Goal: Task Accomplishment & Management: Use online tool/utility

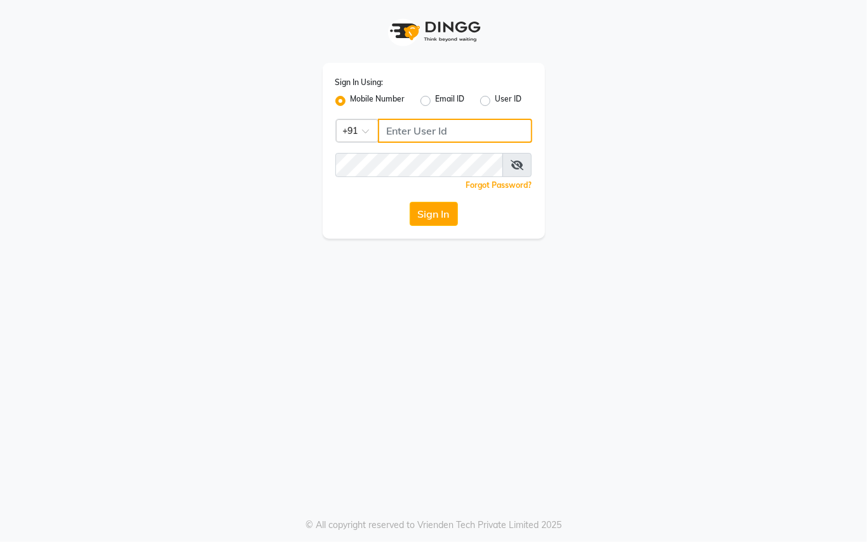
click at [417, 135] on input "Username" at bounding box center [455, 131] width 154 height 24
type input "76269672781"
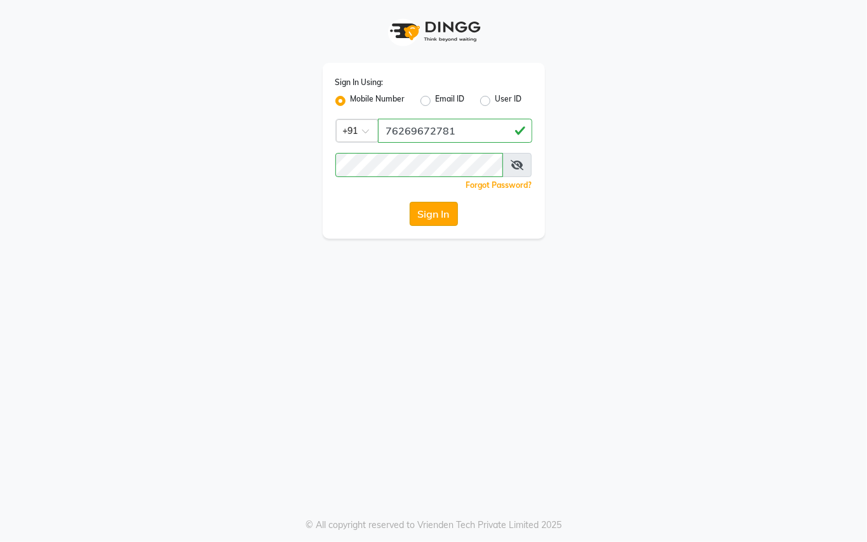
click at [437, 212] on button "Sign In" at bounding box center [434, 214] width 48 height 24
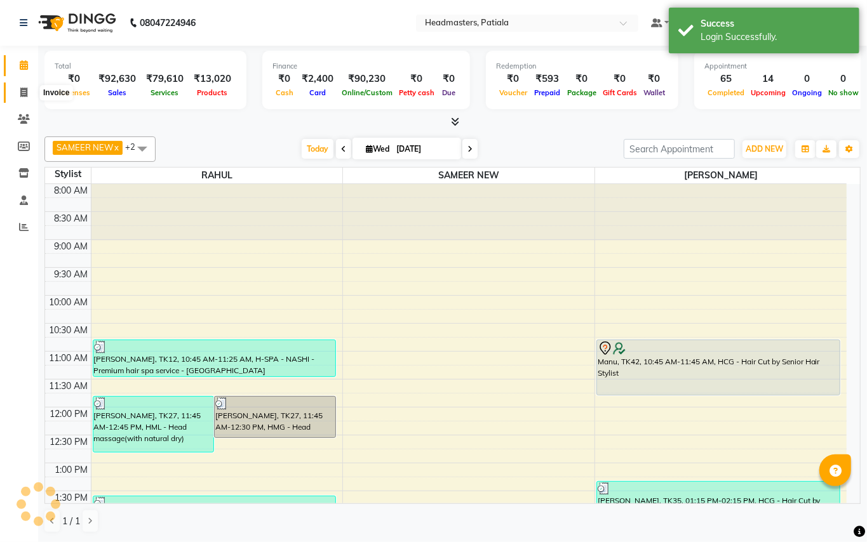
click at [20, 90] on icon at bounding box center [23, 93] width 7 height 10
select select "service"
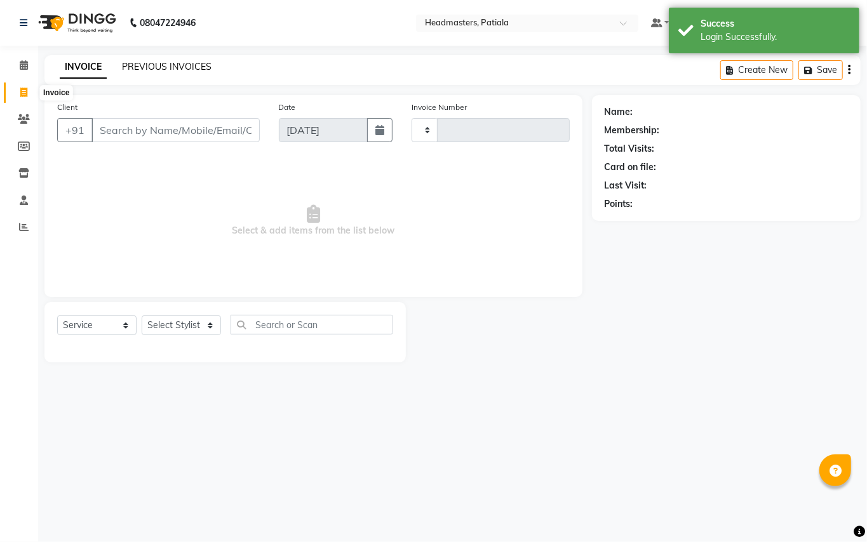
type input "6244"
select select "6602"
click at [176, 62] on link "PREVIOUS INVOICES" at bounding box center [167, 66] width 90 height 11
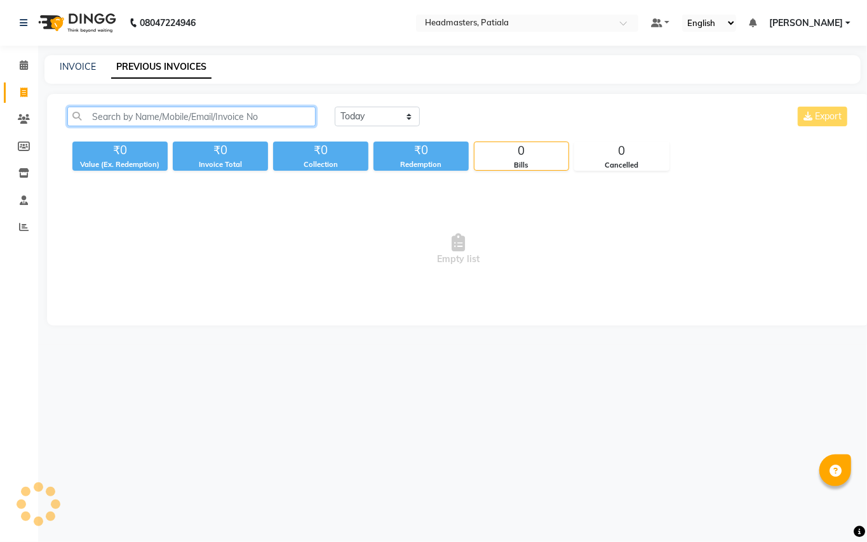
drag, startPoint x: 176, startPoint y: 117, endPoint x: 267, endPoint y: 112, distance: 91.6
click at [176, 117] on input "text" at bounding box center [191, 117] width 248 height 20
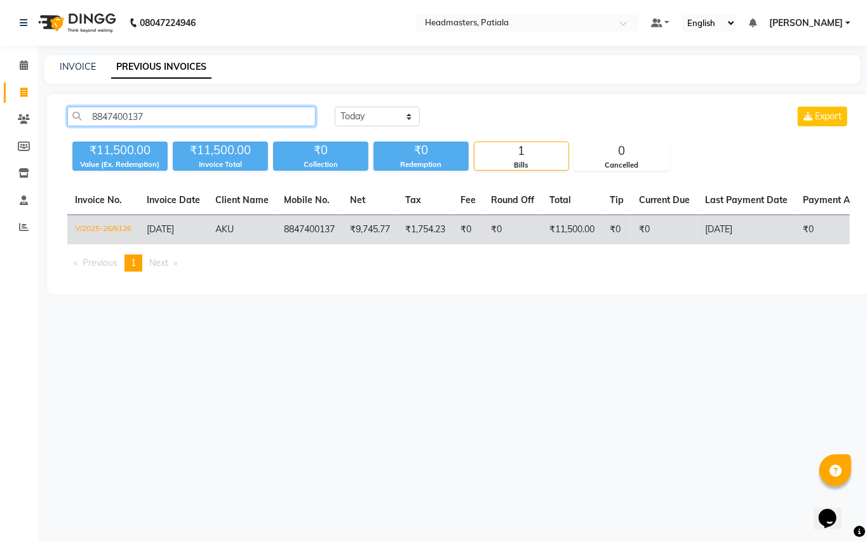
type input "8847400137"
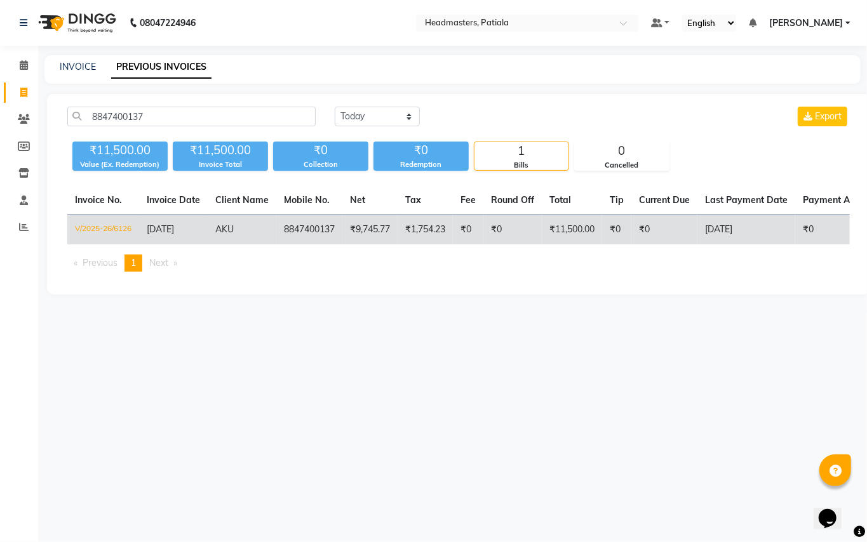
click at [105, 227] on td "V/2025-26/6126" at bounding box center [103, 230] width 72 height 30
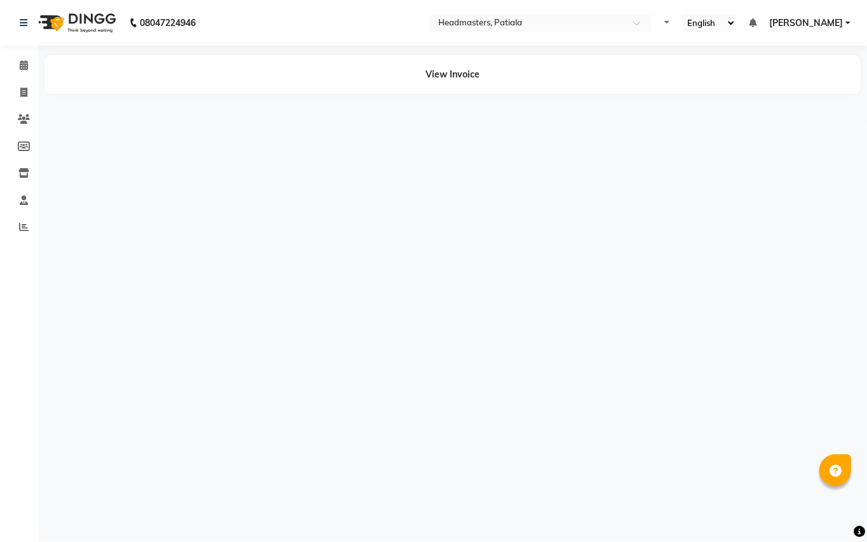
select select "en"
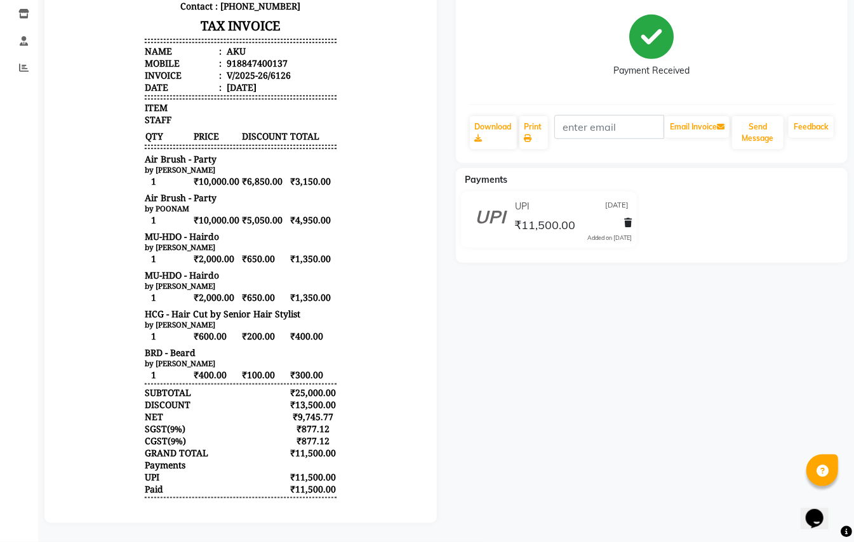
scroll to position [128, 0]
